Goal: Navigation & Orientation: Understand site structure

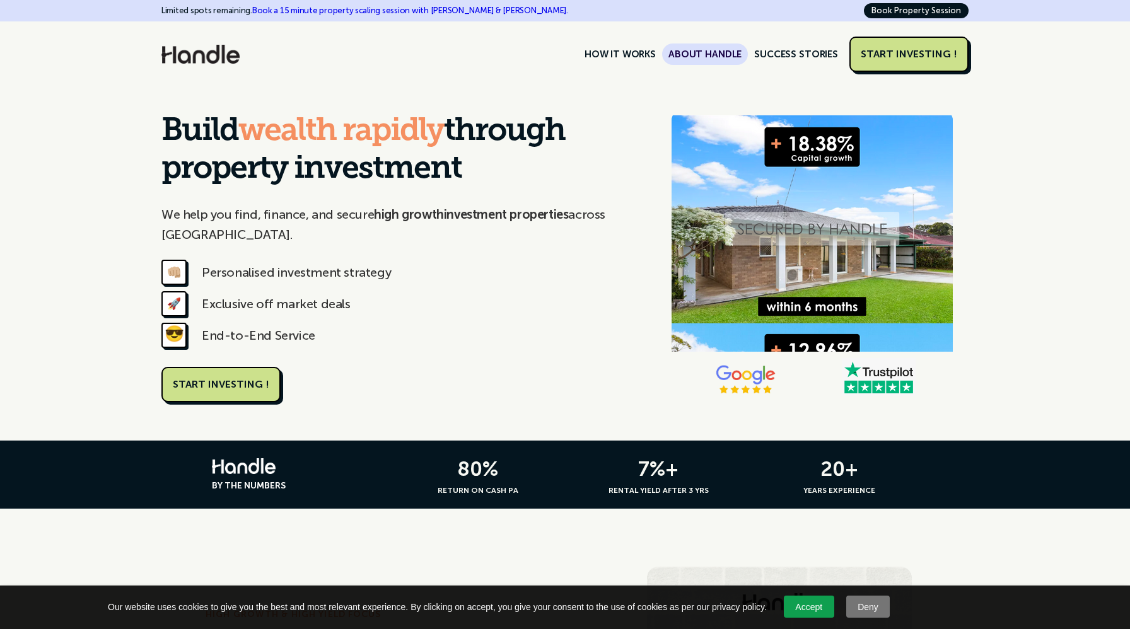
click at [733, 50] on link "ABOUT HANDLE" at bounding box center [705, 54] width 86 height 21
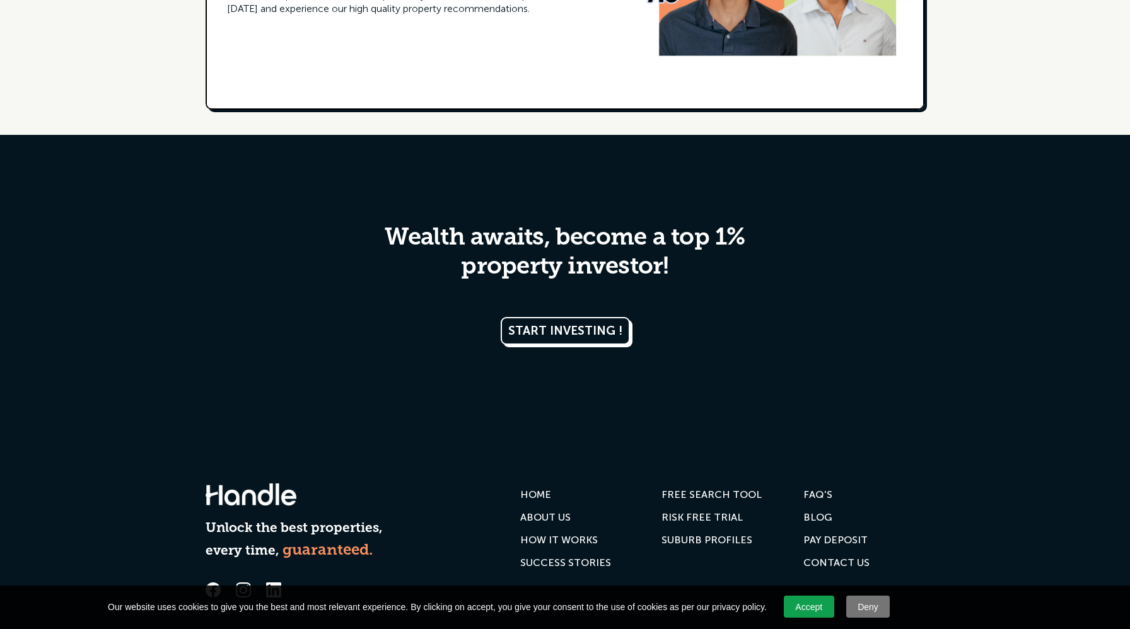
scroll to position [2407, 0]
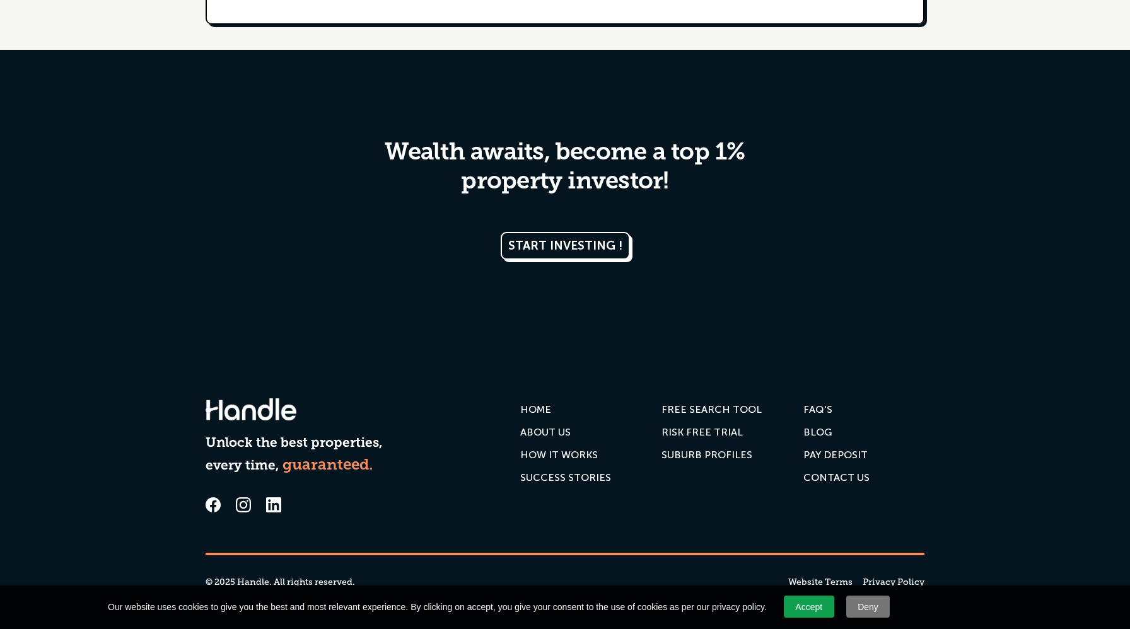
click at [829, 457] on div "PAY DEPOSIT" at bounding box center [835, 455] width 64 height 13
click at [576, 480] on div "SUCCESS STORIES" at bounding box center [565, 478] width 91 height 13
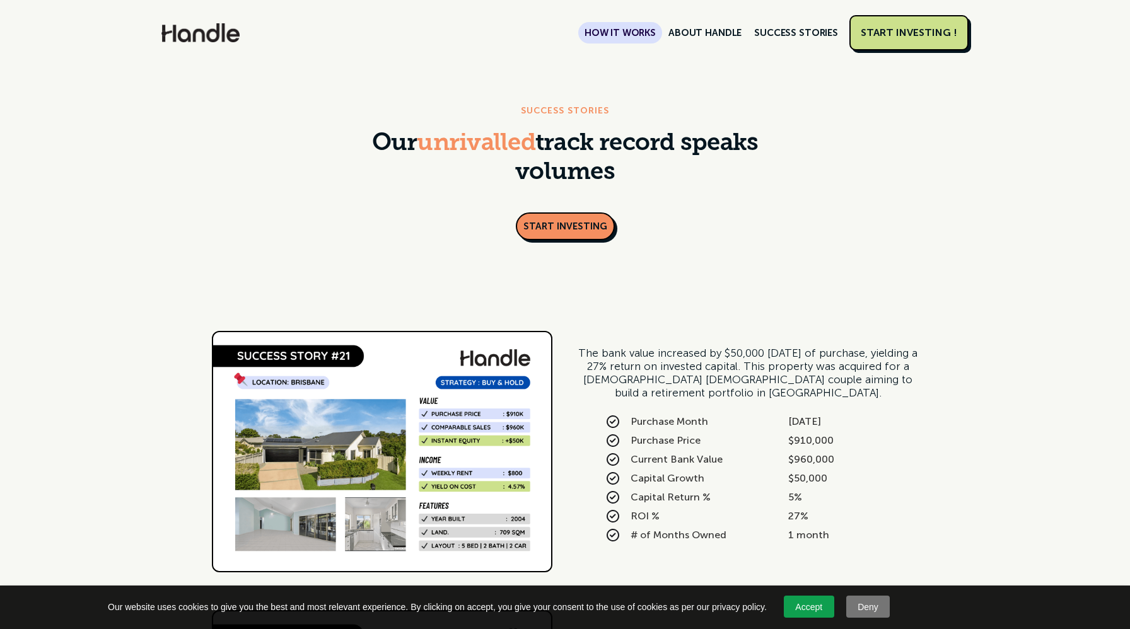
click at [652, 36] on link "HOW IT WORKS" at bounding box center [620, 32] width 84 height 21
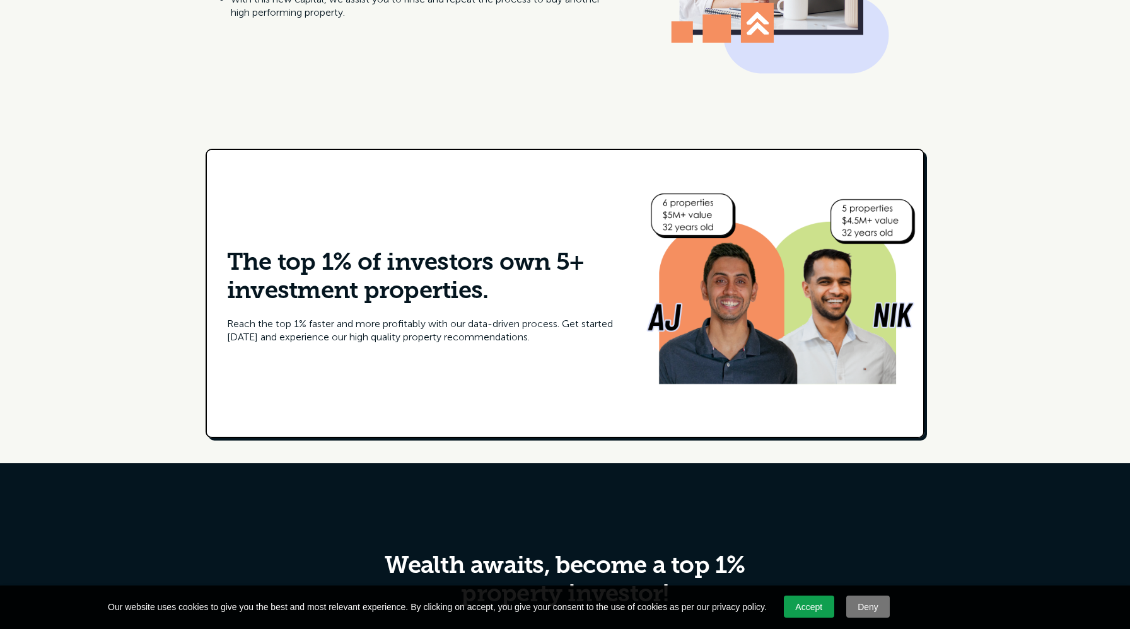
scroll to position [2358, 0]
